Goal: Information Seeking & Learning: Learn about a topic

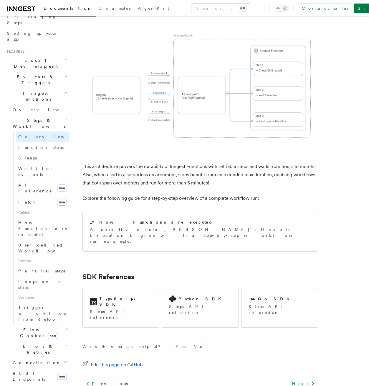
scroll to position [477, 0]
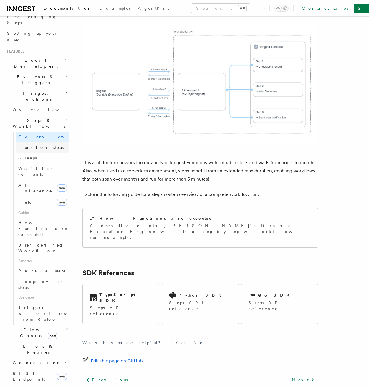
click at [38, 145] on span "Function steps" at bounding box center [40, 147] width 45 height 5
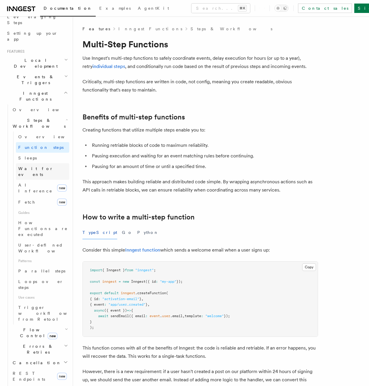
click at [40, 166] on span "Wait for events" at bounding box center [35, 171] width 35 height 11
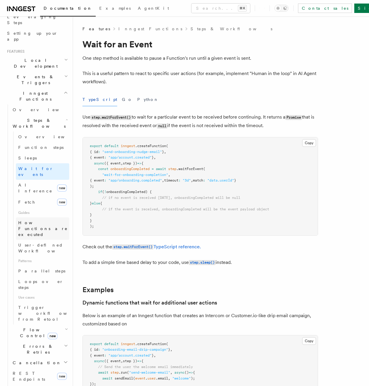
click at [43, 220] on span "How Functions are executed" at bounding box center [42, 228] width 49 height 16
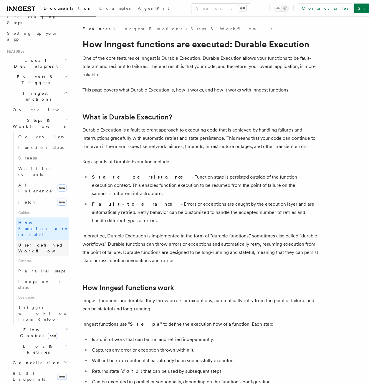
click at [45, 243] on span "User-defined Workflows" at bounding box center [44, 248] width 53 height 11
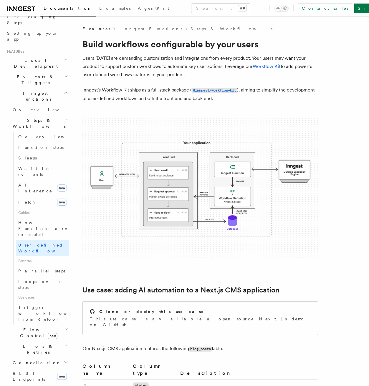
click at [26, 327] on span "Flow Control new" at bounding box center [37, 333] width 54 height 12
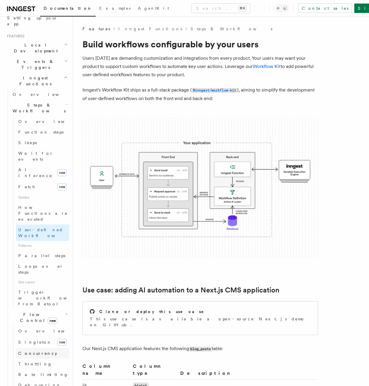
scroll to position [130, 0]
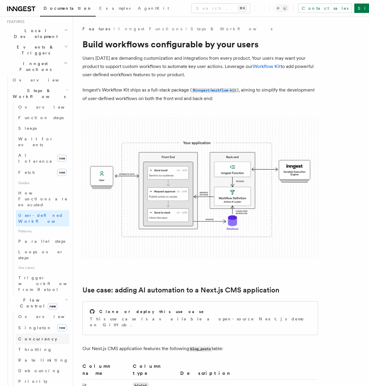
click at [36, 334] on link "Concurrency" at bounding box center [42, 339] width 53 height 11
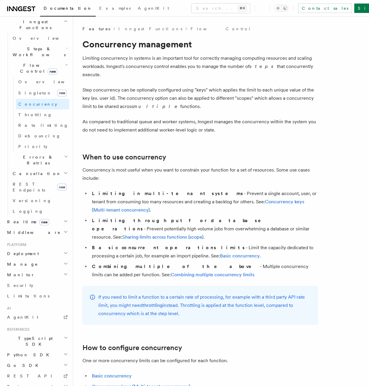
scroll to position [122, 0]
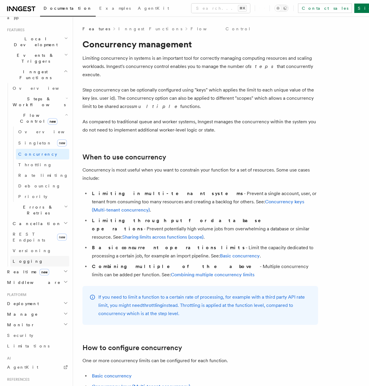
click at [28, 256] on link "Logging" at bounding box center [39, 261] width 59 height 11
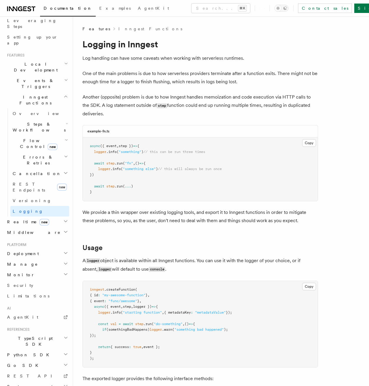
click at [44, 227] on h2 "Middleware" at bounding box center [37, 232] width 64 height 11
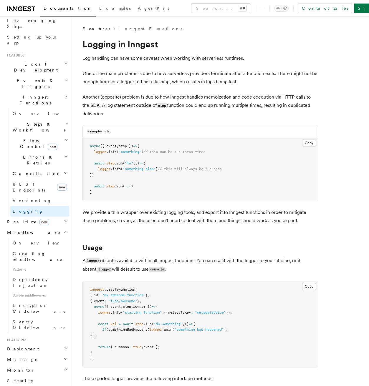
click at [47, 217] on h2 "Realtime new" at bounding box center [37, 222] width 64 height 11
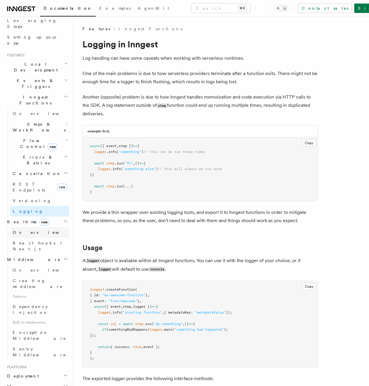
click at [32, 227] on link "Overview" at bounding box center [39, 232] width 59 height 11
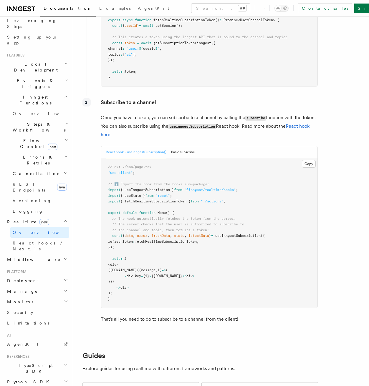
scroll to position [915, 0]
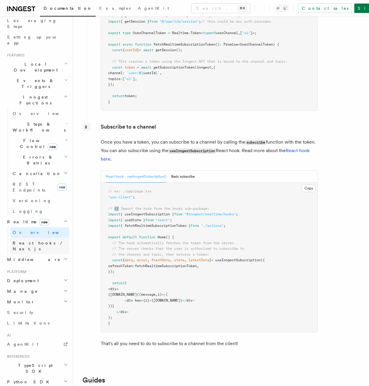
click at [18, 241] on span "React hooks / Next.js" at bounding box center [39, 246] width 52 height 11
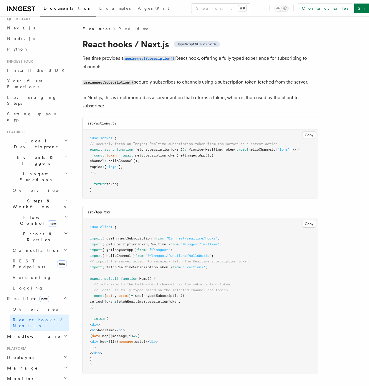
scroll to position [16, 0]
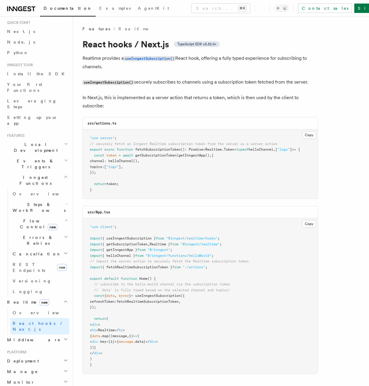
click at [39, 156] on h2 "Events & Triggers" at bounding box center [37, 164] width 64 height 16
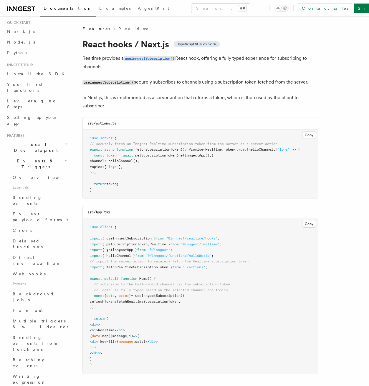
click at [38, 142] on span "Local Development" at bounding box center [34, 148] width 59 height 12
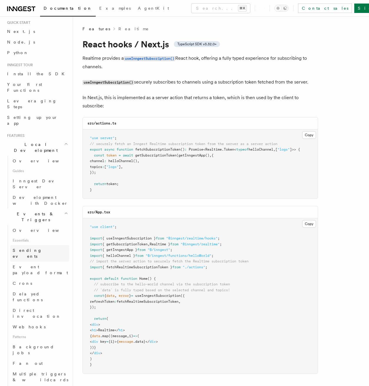
click at [37, 245] on link "Sending events" at bounding box center [39, 253] width 59 height 16
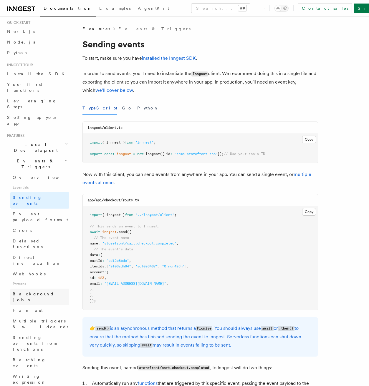
click at [33, 292] on span "Background jobs" at bounding box center [33, 297] width 41 height 11
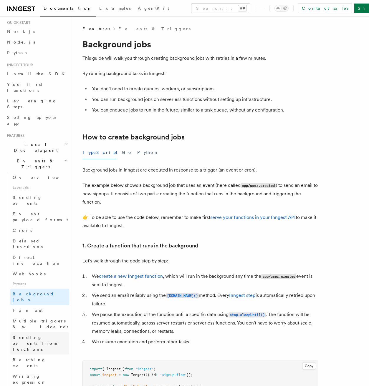
click at [39, 335] on span "Sending events from functions" at bounding box center [41, 344] width 56 height 18
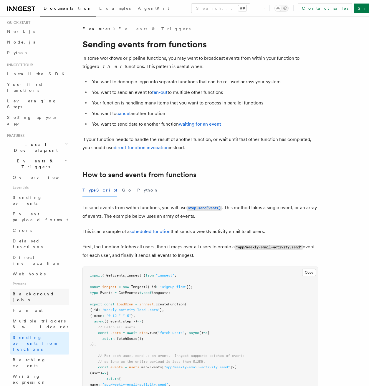
click at [31, 292] on span "Background jobs" at bounding box center [33, 297] width 41 height 11
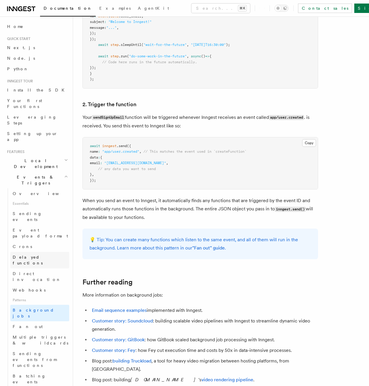
click at [35, 252] on link "Delayed functions" at bounding box center [39, 260] width 59 height 16
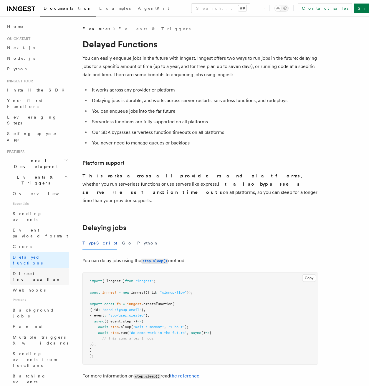
click at [40, 271] on span "Direct invocation" at bounding box center [37, 276] width 48 height 11
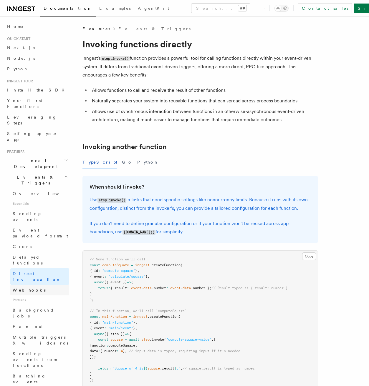
click at [40, 285] on link "Webhooks" at bounding box center [39, 290] width 59 height 11
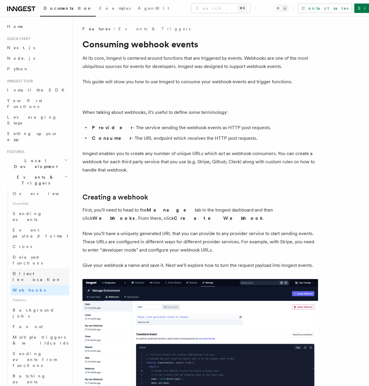
click at [38, 271] on span "Direct invocation" at bounding box center [37, 276] width 48 height 11
